Goal: Transaction & Acquisition: Book appointment/travel/reservation

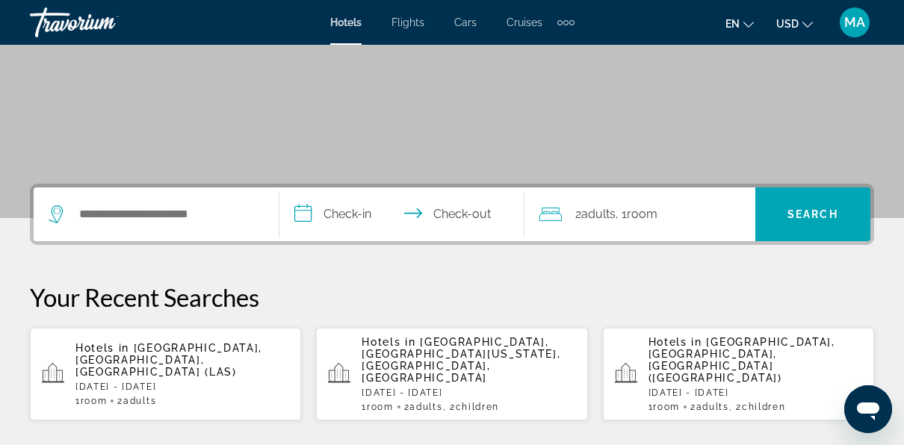
scroll to position [231, 0]
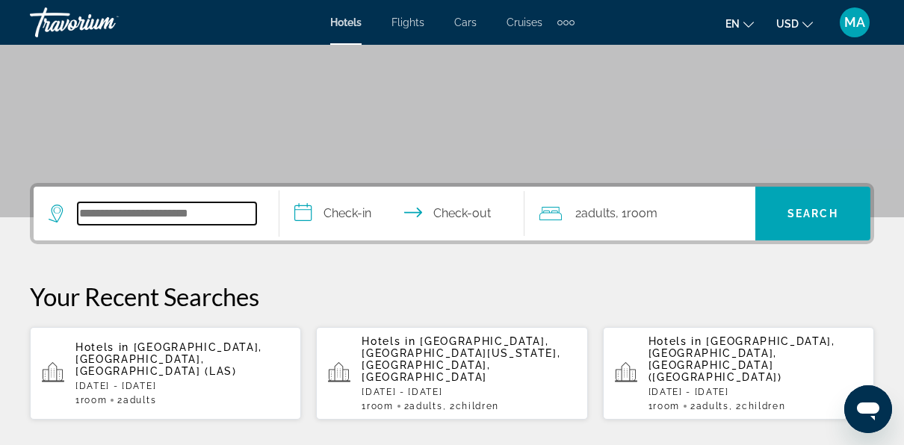
click at [210, 216] on input "Search widget" at bounding box center [167, 214] width 179 height 22
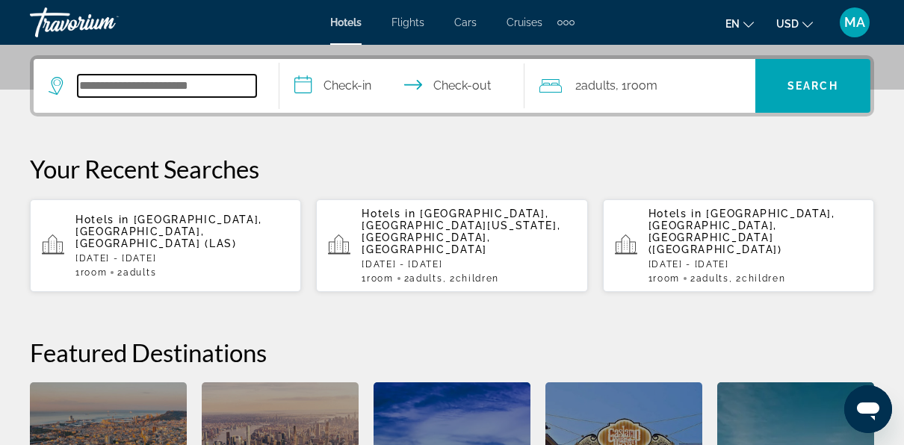
scroll to position [365, 0]
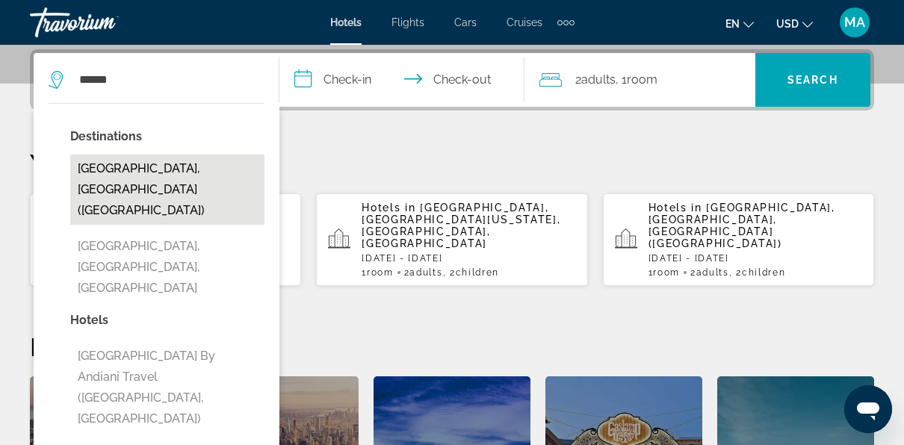
click at [159, 170] on button "[GEOGRAPHIC_DATA], [GEOGRAPHIC_DATA] ([GEOGRAPHIC_DATA])" at bounding box center [167, 190] width 194 height 70
type input "**********"
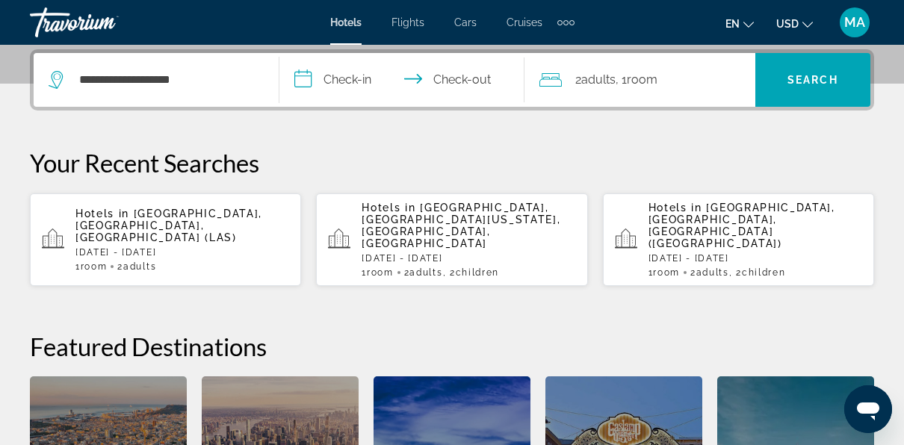
click at [340, 75] on input "**********" at bounding box center [405, 82] width 252 height 58
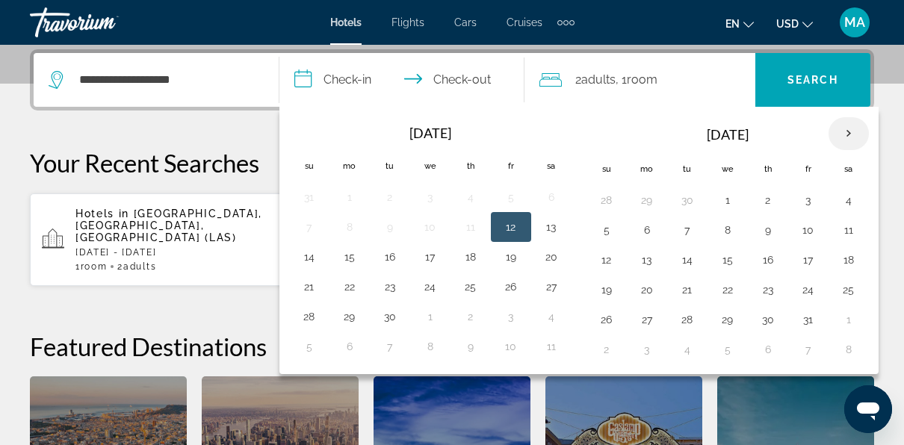
click at [847, 134] on th "Next month" at bounding box center [849, 133] width 40 height 33
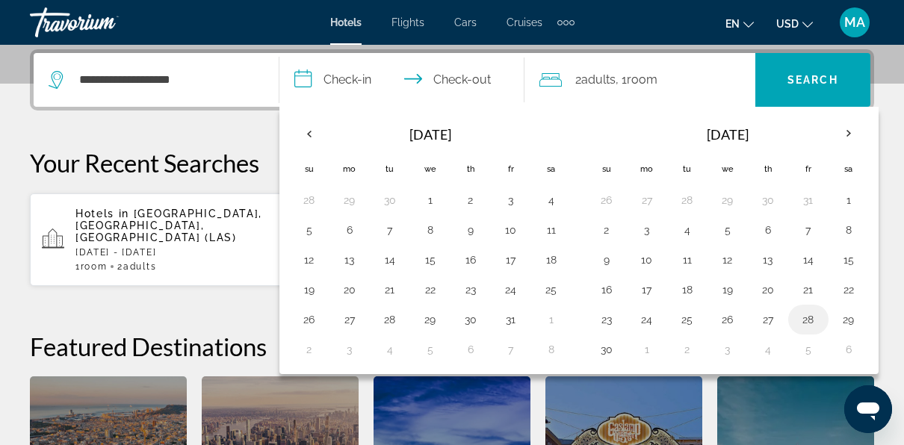
click at [801, 315] on button "28" at bounding box center [809, 319] width 24 height 21
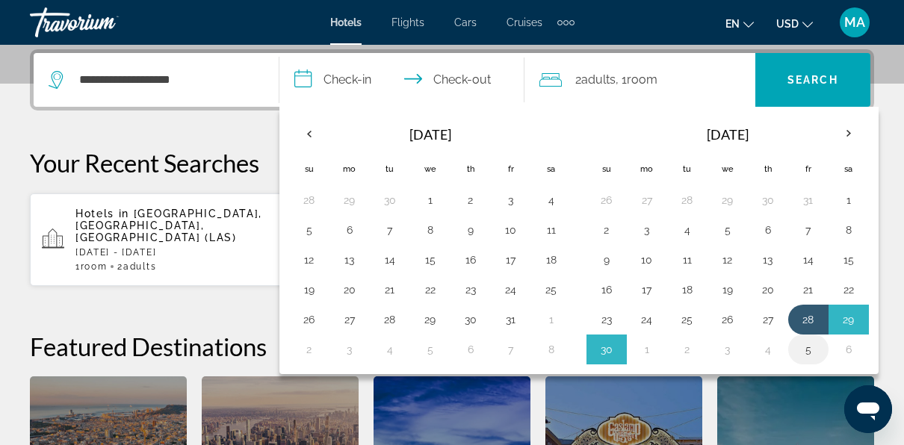
click at [803, 350] on button "5" at bounding box center [809, 349] width 24 height 21
type input "**********"
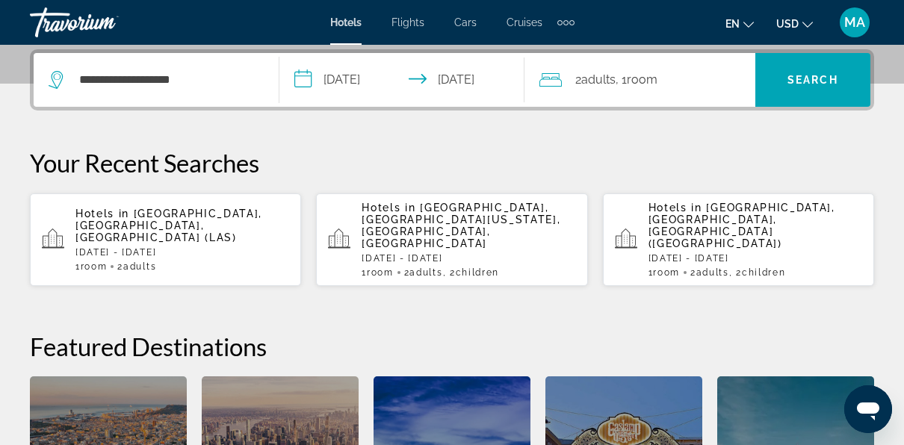
click at [605, 69] on span "2 Adult Adults" at bounding box center [595, 79] width 40 height 21
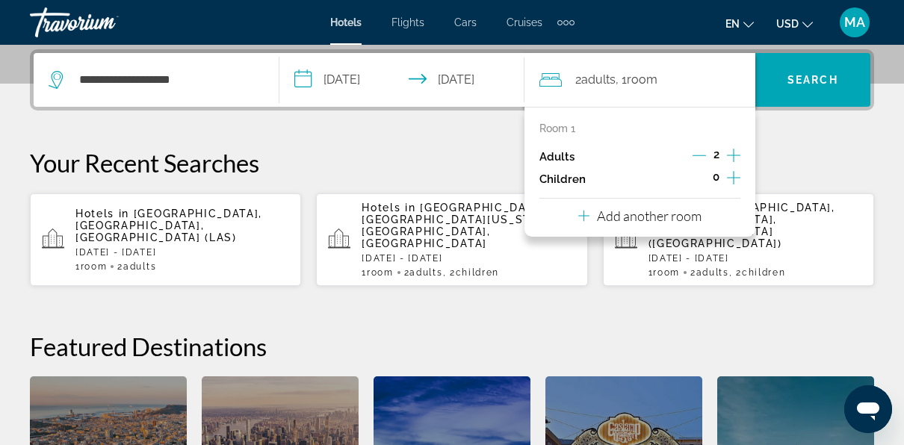
click at [740, 178] on icon "Increment children" at bounding box center [733, 178] width 13 height 18
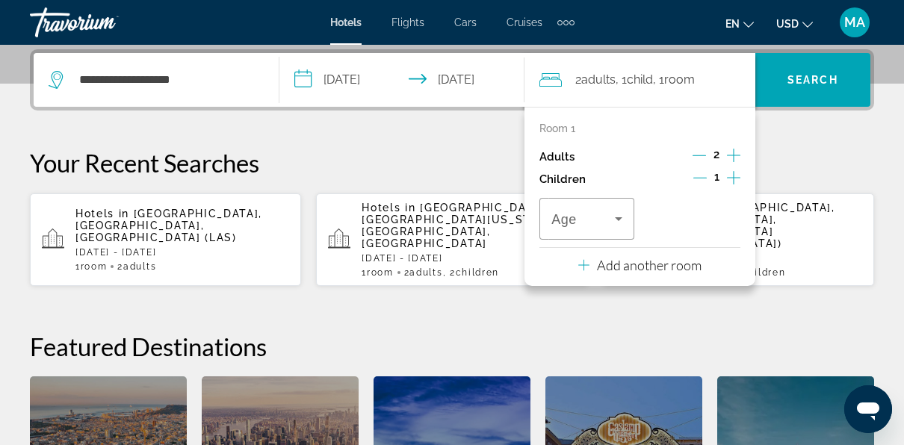
click at [740, 178] on icon "Increment children" at bounding box center [733, 178] width 13 height 18
click at [609, 224] on span "Travelers: 2 adults, 2 children" at bounding box center [583, 219] width 64 height 18
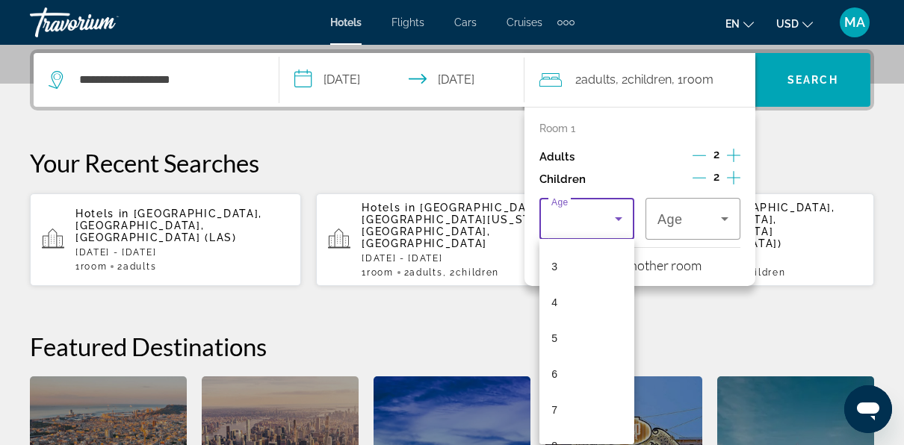
scroll to position [120, 0]
click at [574, 430] on mat-option "8" at bounding box center [587, 430] width 95 height 36
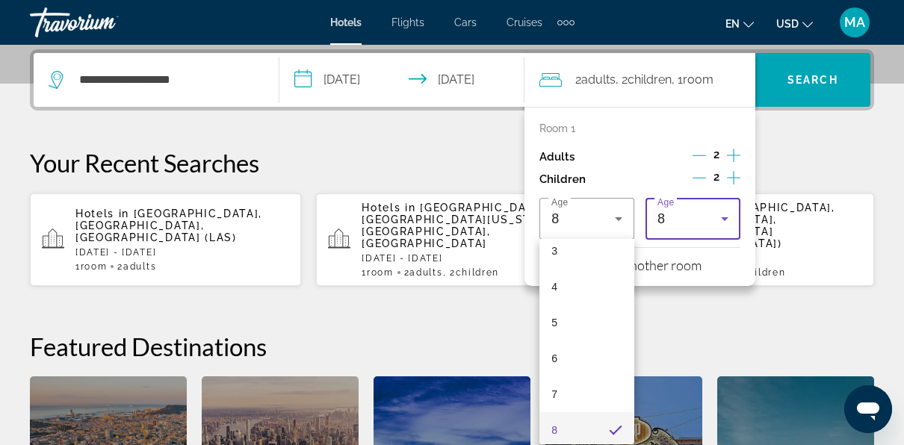
scroll to position [0, 0]
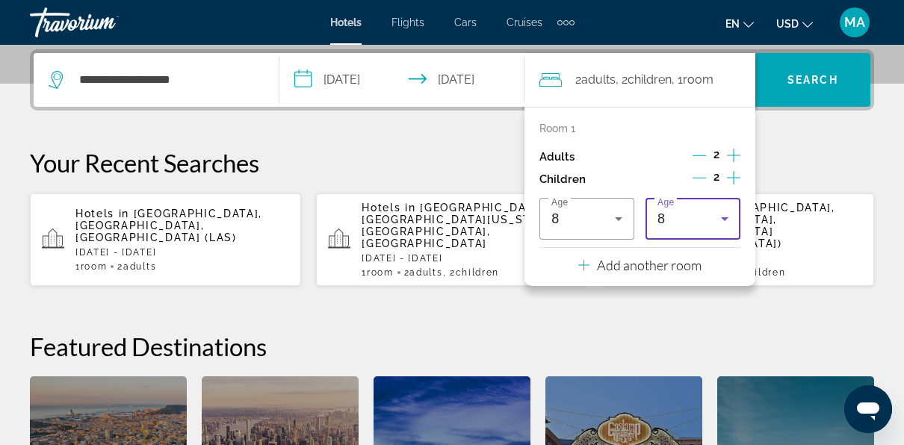
click at [720, 214] on icon "Travelers: 2 adults, 2 children" at bounding box center [725, 219] width 18 height 18
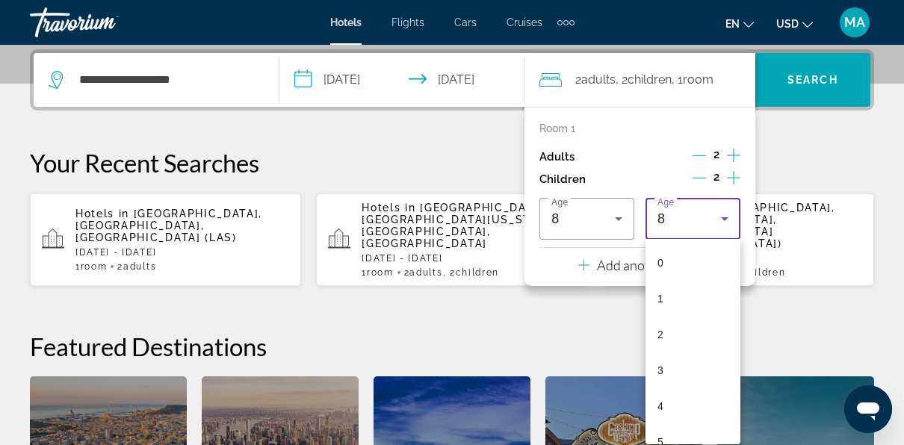
scroll to position [123, 0]
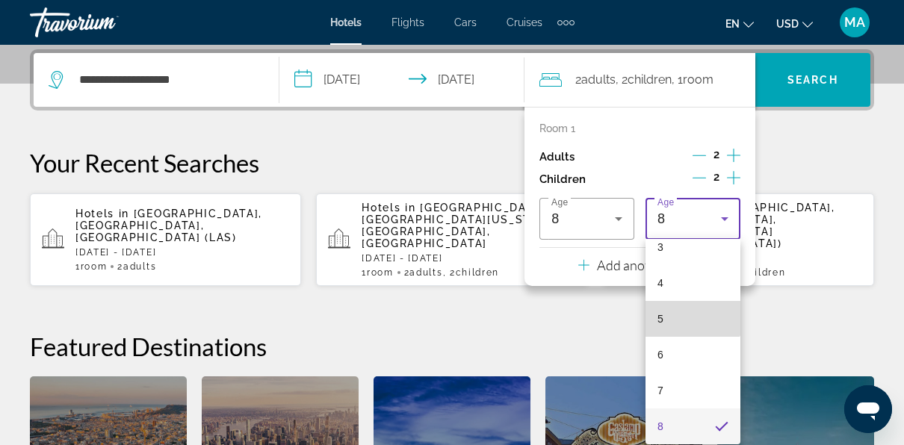
click at [693, 309] on mat-option "5" at bounding box center [693, 319] width 95 height 36
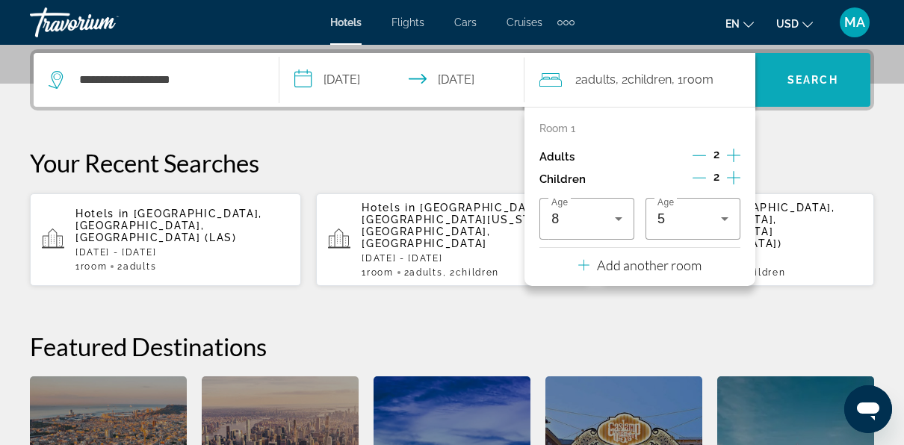
click at [821, 71] on span "Search widget" at bounding box center [812, 80] width 115 height 36
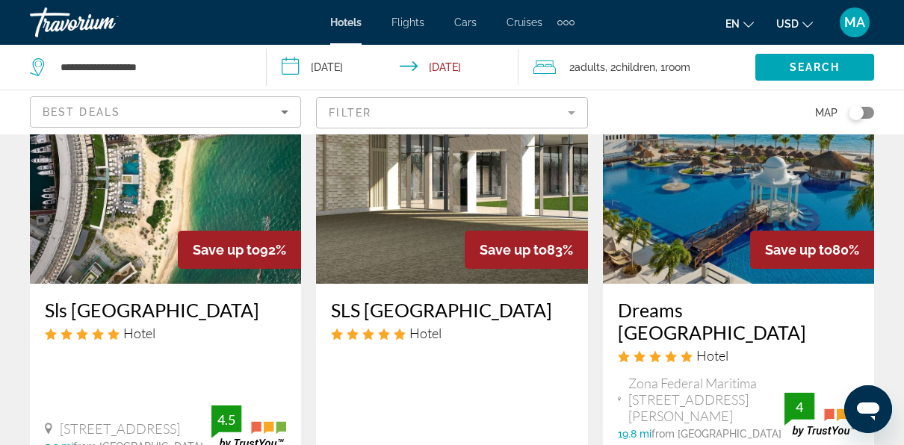
scroll to position [138, 0]
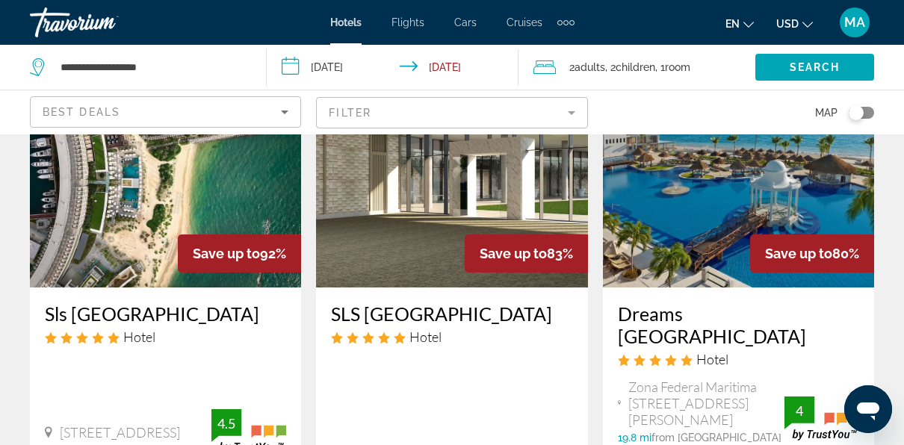
click at [790, 208] on img "Main content" at bounding box center [738, 168] width 271 height 239
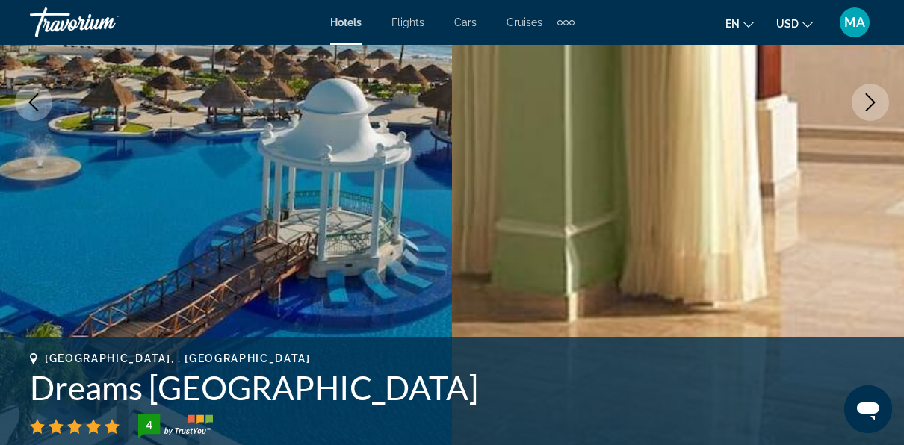
scroll to position [294, 0]
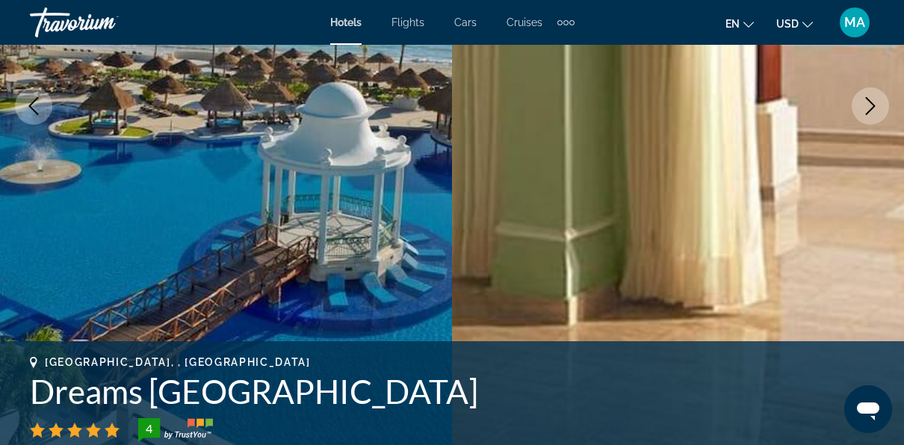
click at [868, 111] on icon "Next image" at bounding box center [871, 106] width 18 height 18
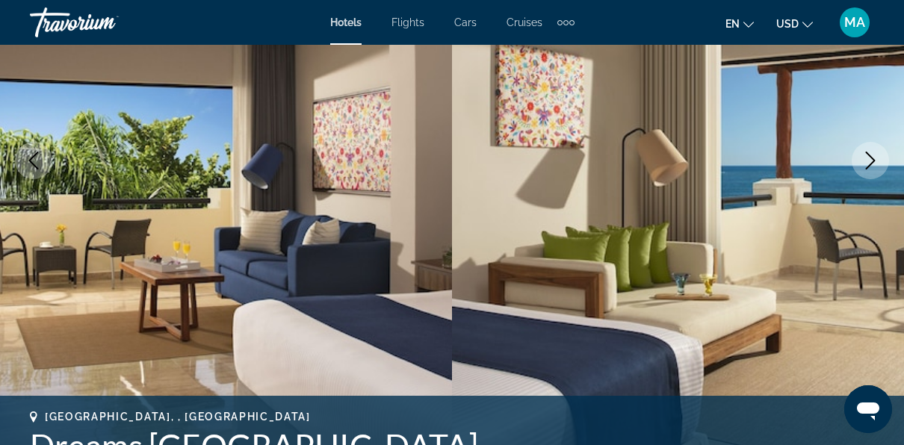
scroll to position [224, 0]
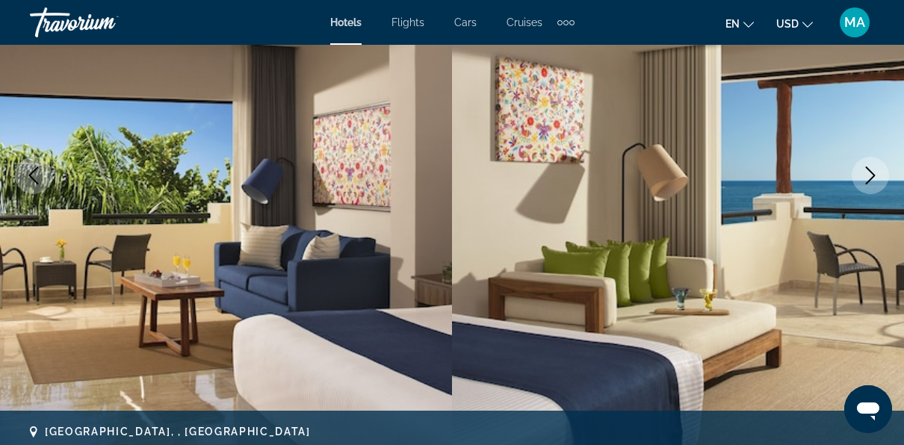
click at [869, 173] on icon "Next image" at bounding box center [871, 176] width 18 height 18
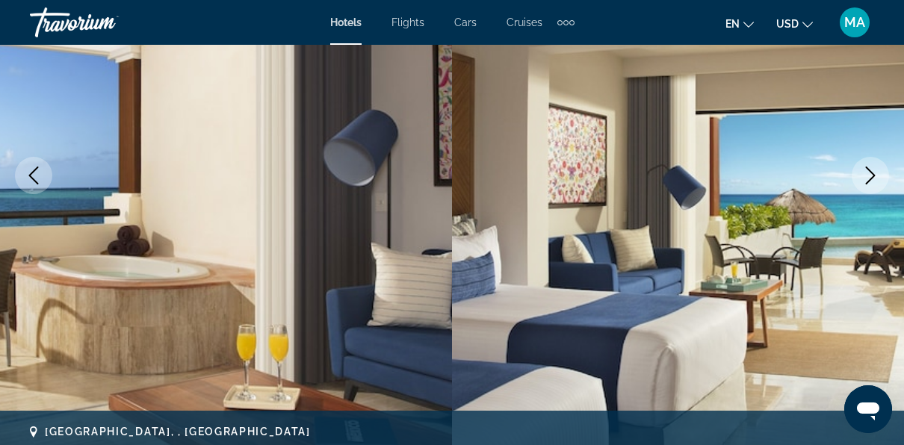
click at [869, 173] on icon "Next image" at bounding box center [871, 176] width 18 height 18
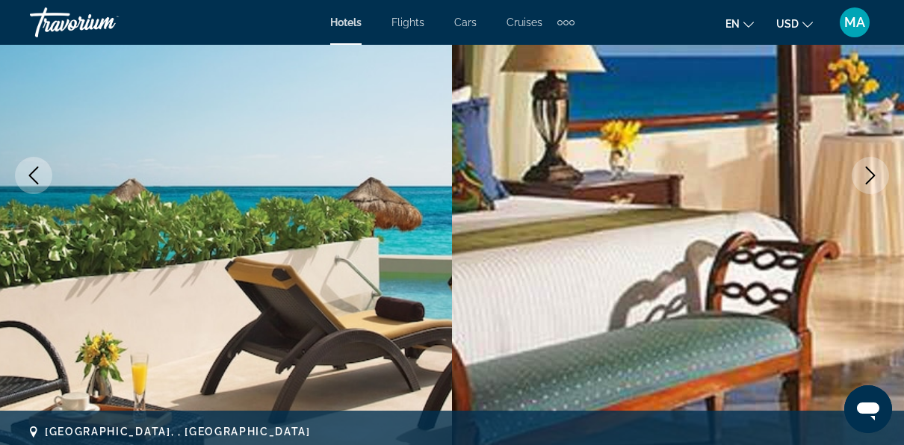
click at [869, 173] on icon "Next image" at bounding box center [871, 176] width 18 height 18
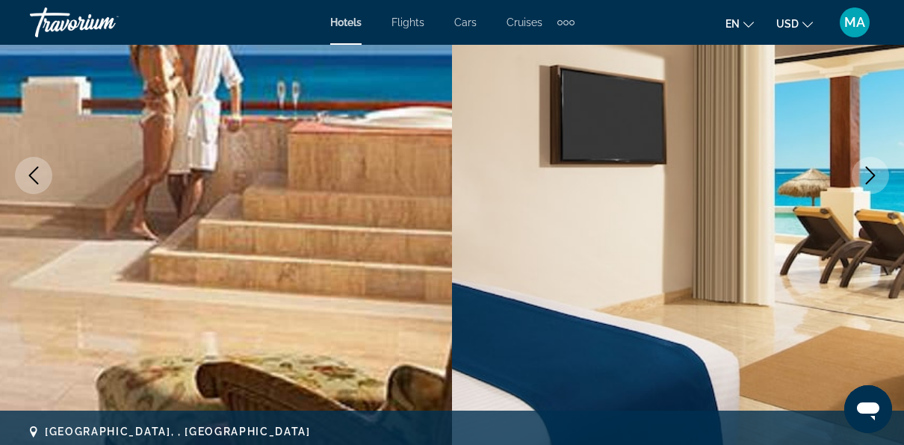
click at [871, 173] on icon "Next image" at bounding box center [871, 176] width 18 height 18
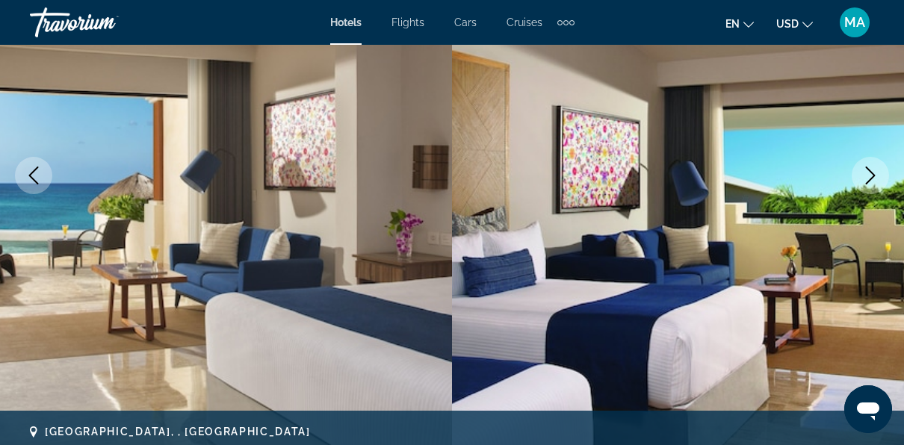
click at [871, 173] on icon "Next image" at bounding box center [871, 176] width 18 height 18
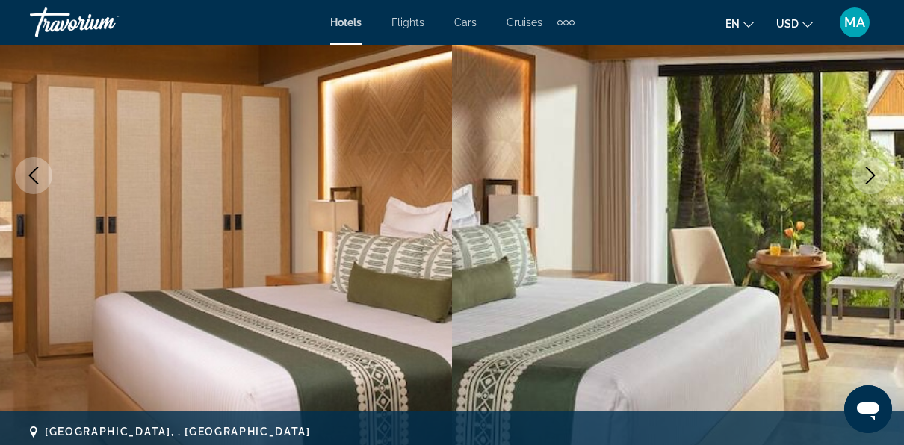
click at [871, 173] on icon "Next image" at bounding box center [871, 176] width 18 height 18
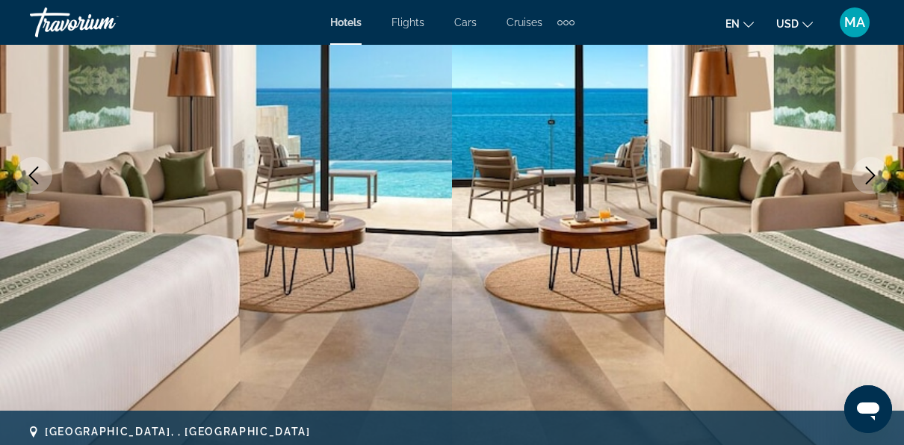
click at [871, 173] on icon "Next image" at bounding box center [871, 176] width 18 height 18
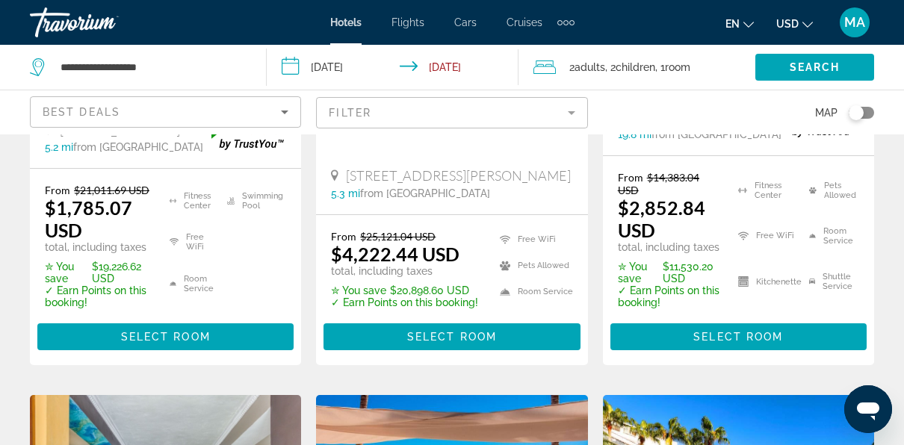
scroll to position [453, 0]
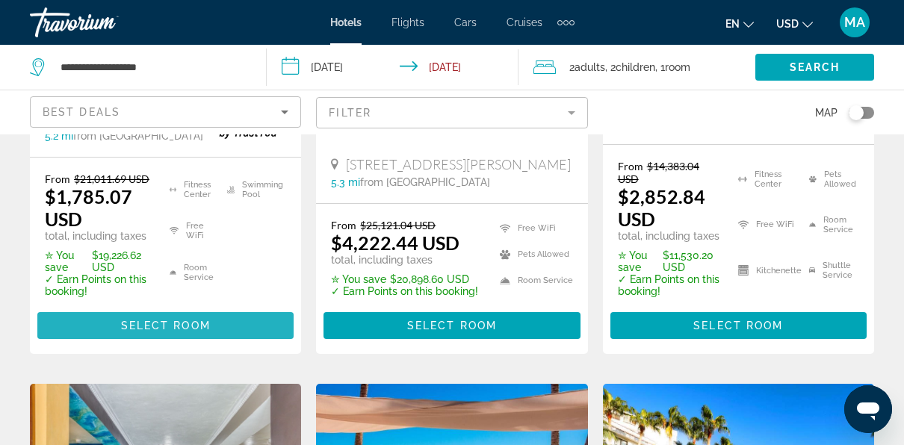
click at [194, 332] on span "Select Room" at bounding box center [166, 326] width 90 height 12
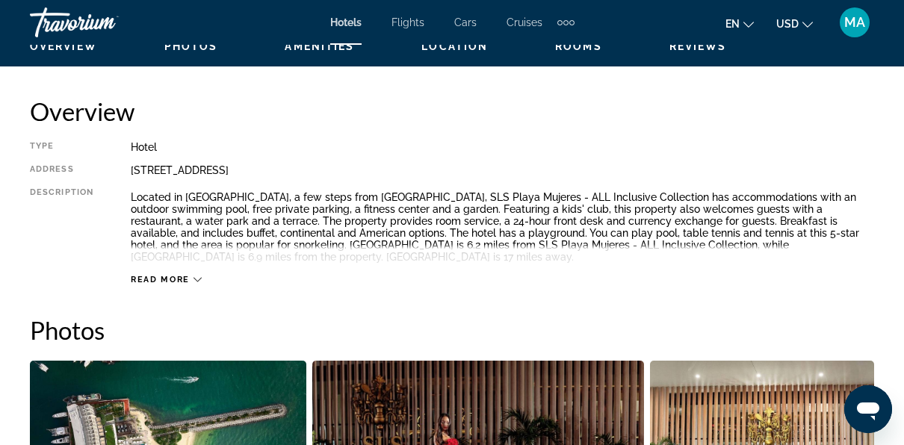
scroll to position [740, 0]
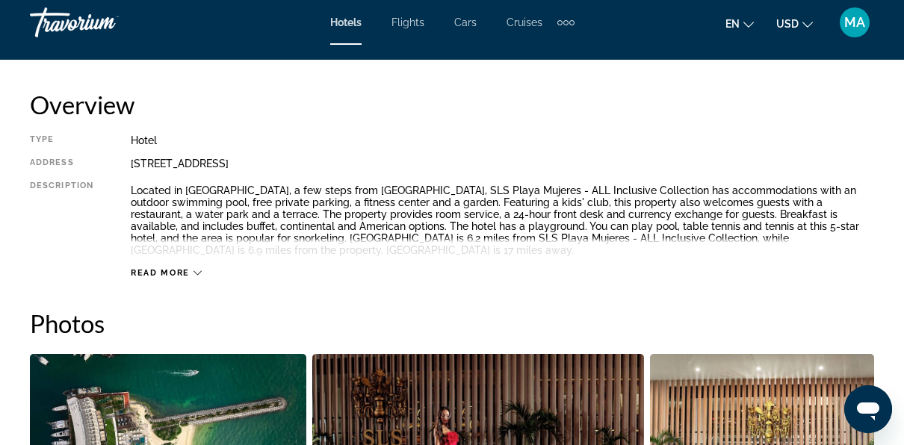
click at [191, 274] on div "Read more" at bounding box center [166, 273] width 71 height 10
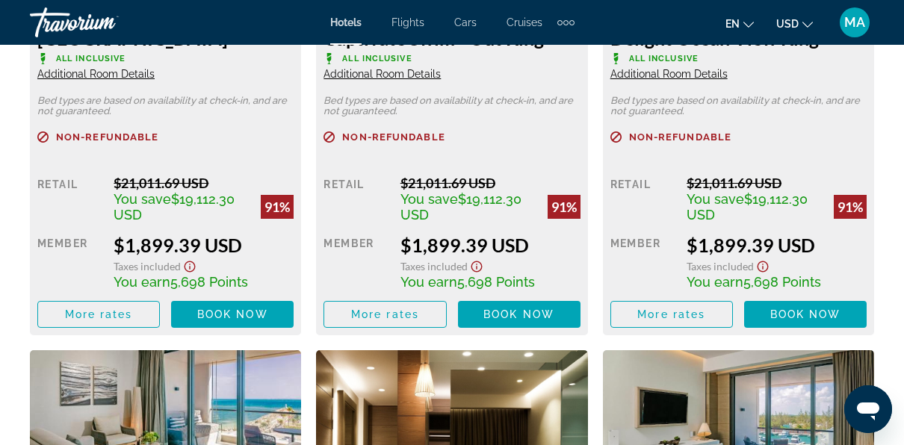
scroll to position [2518, 0]
